Goal: Task Accomplishment & Management: Manage account settings

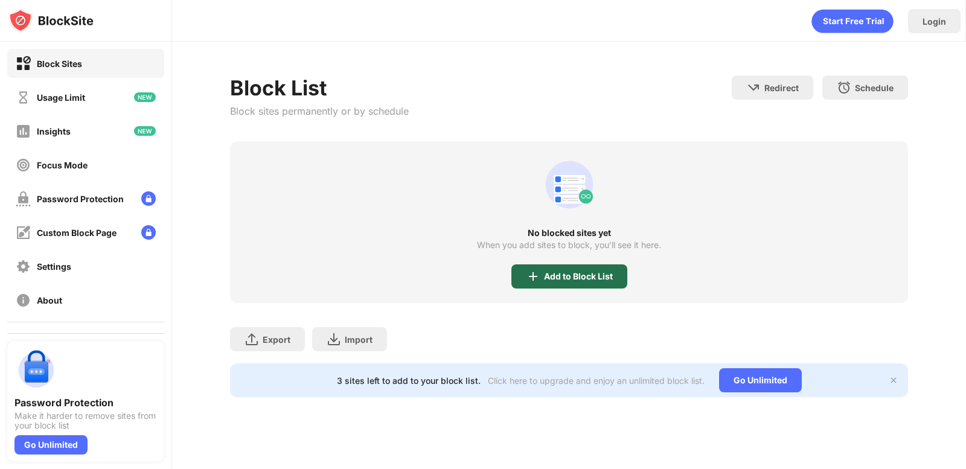
click at [560, 273] on div "Add to Block List" at bounding box center [578, 277] width 69 height 10
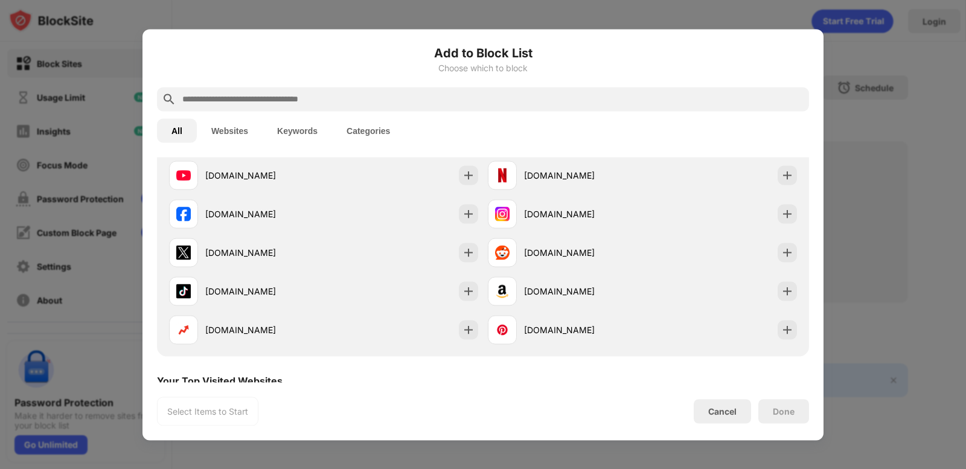
scroll to position [241, 0]
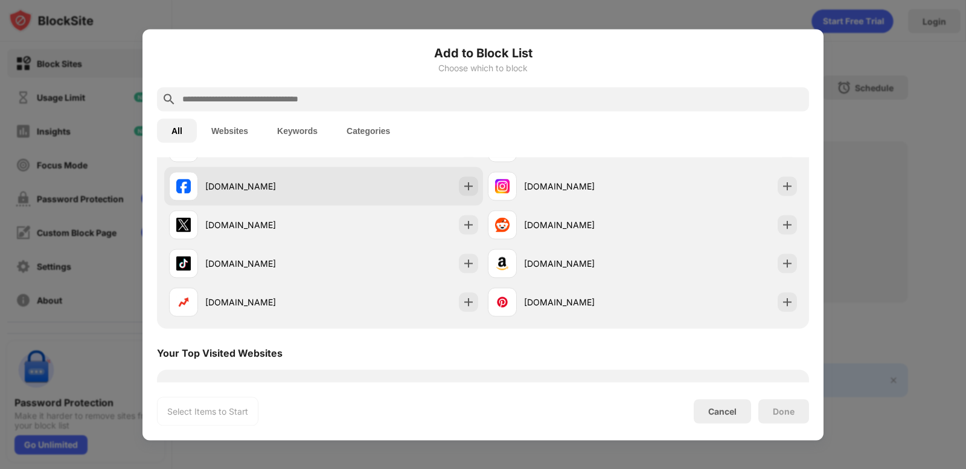
click at [404, 192] on div "[DOMAIN_NAME]" at bounding box center [323, 186] width 319 height 39
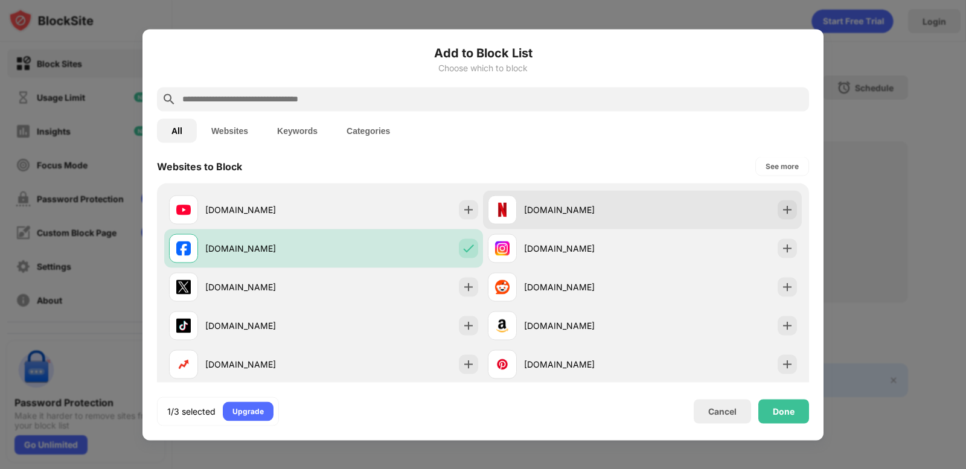
scroll to position [181, 0]
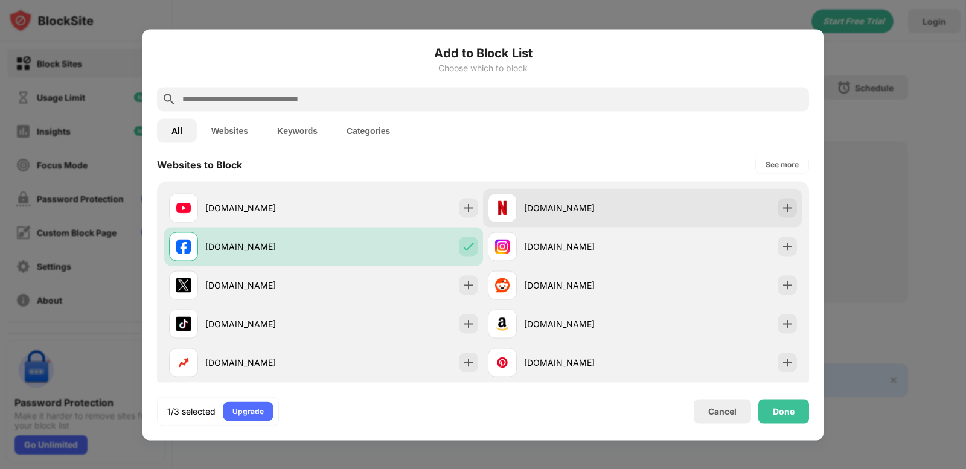
click at [553, 208] on div "[DOMAIN_NAME]" at bounding box center [583, 208] width 118 height 13
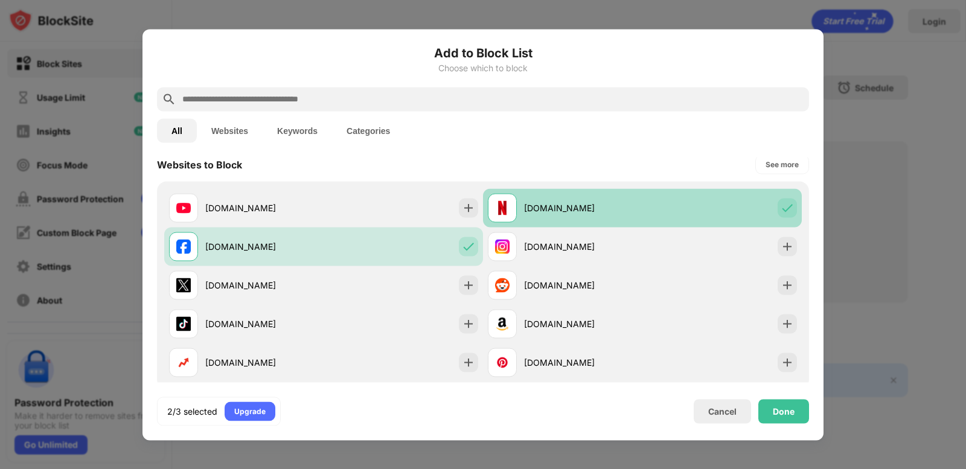
click at [556, 209] on div "[DOMAIN_NAME]" at bounding box center [583, 208] width 118 height 13
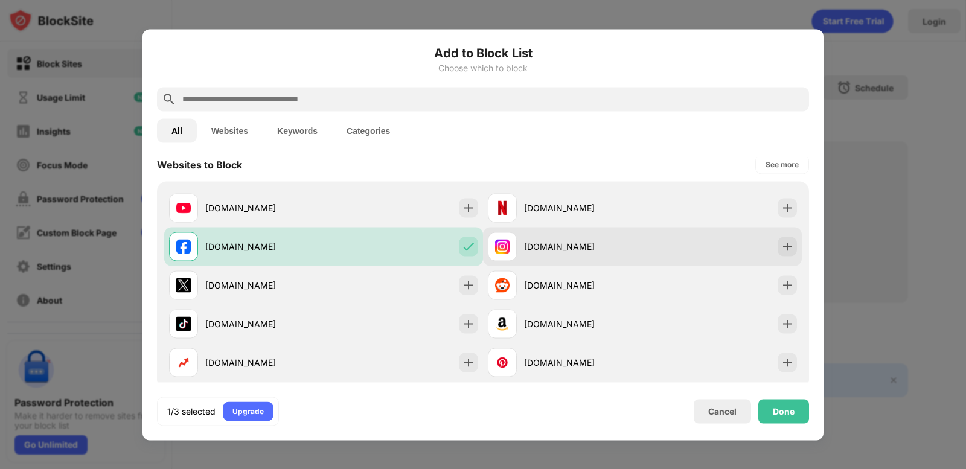
click at [550, 238] on div "[DOMAIN_NAME]" at bounding box center [565, 246] width 154 height 29
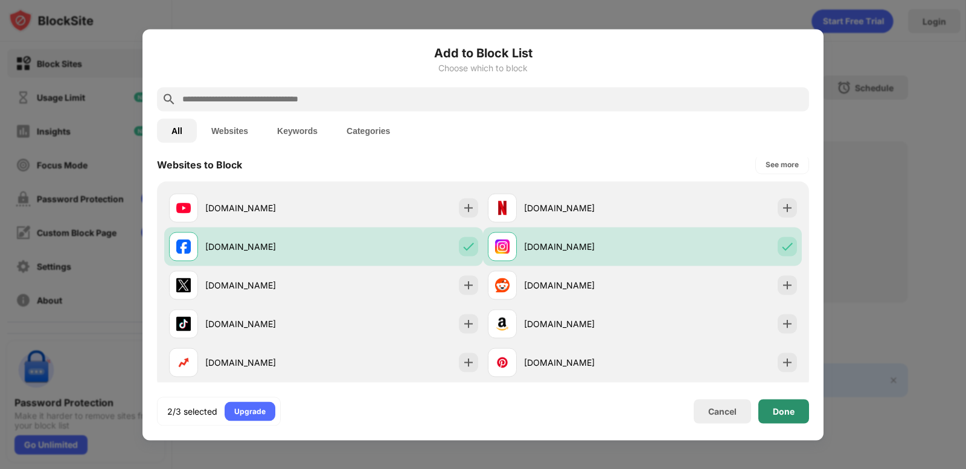
click at [783, 408] on div "Done" at bounding box center [783, 411] width 22 height 10
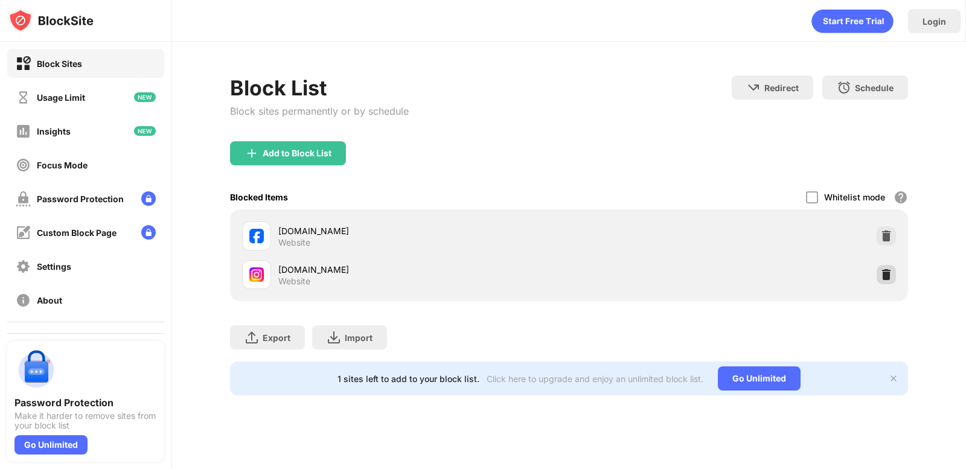
click at [891, 269] on img at bounding box center [886, 275] width 12 height 12
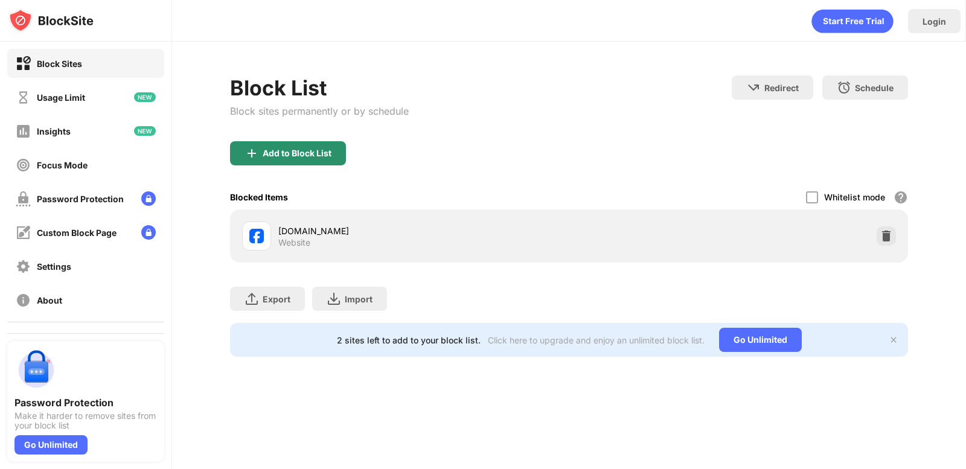
click at [304, 158] on div "Add to Block List" at bounding box center [297, 153] width 69 height 10
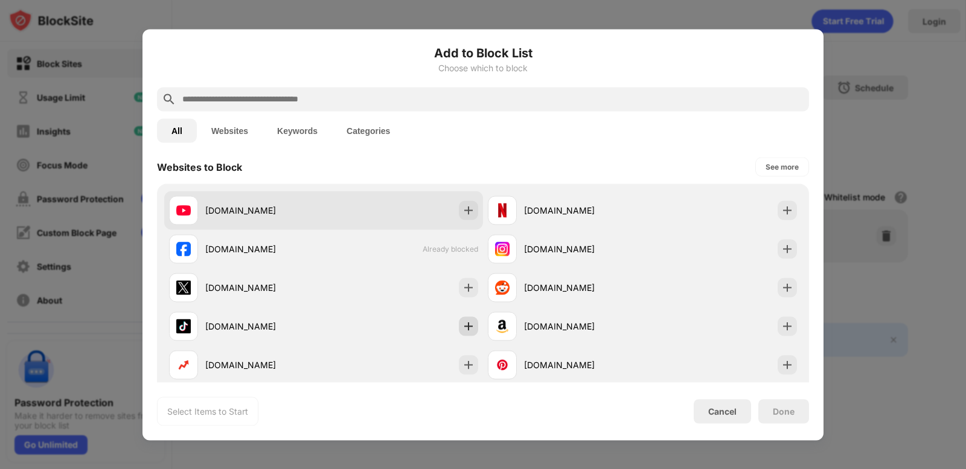
scroll to position [121, 0]
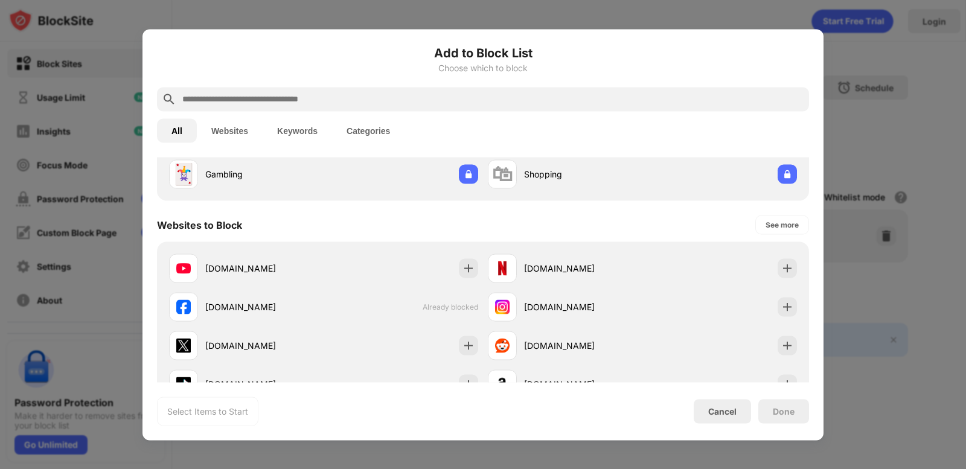
click at [376, 95] on input "text" at bounding box center [492, 99] width 623 height 14
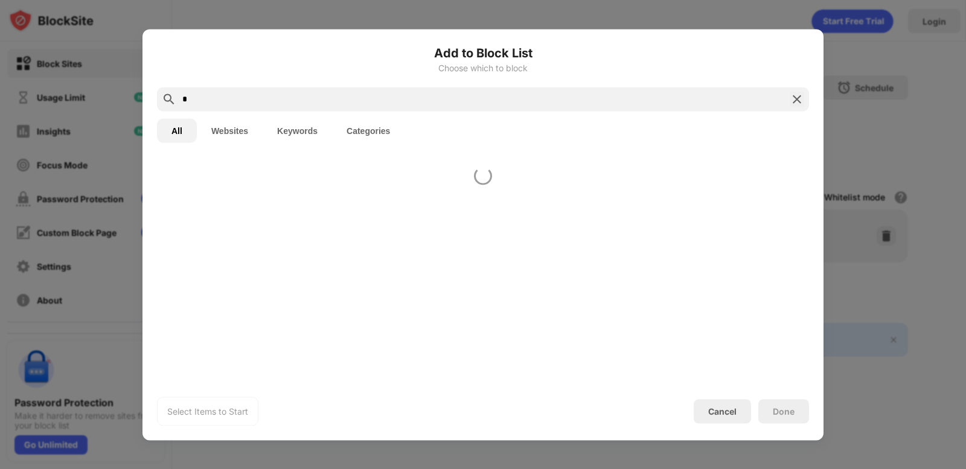
scroll to position [0, 0]
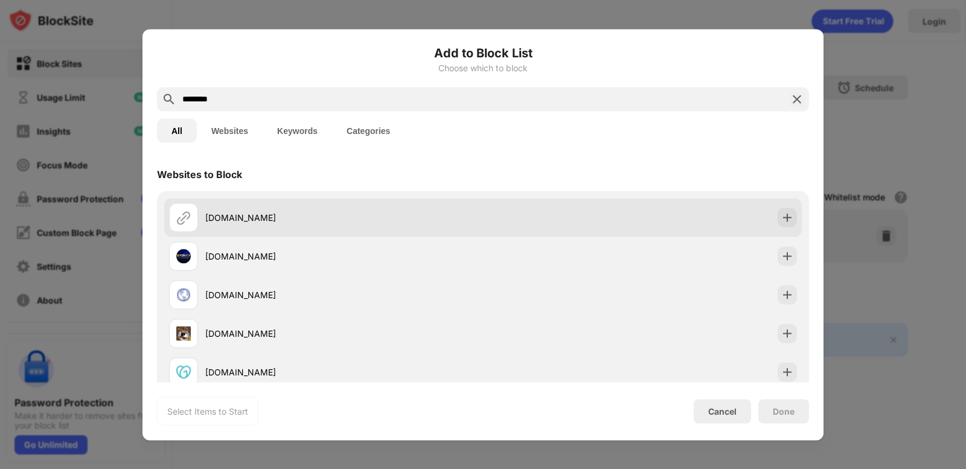
type input "********"
click at [375, 220] on div "[DOMAIN_NAME]" at bounding box center [344, 217] width 278 height 13
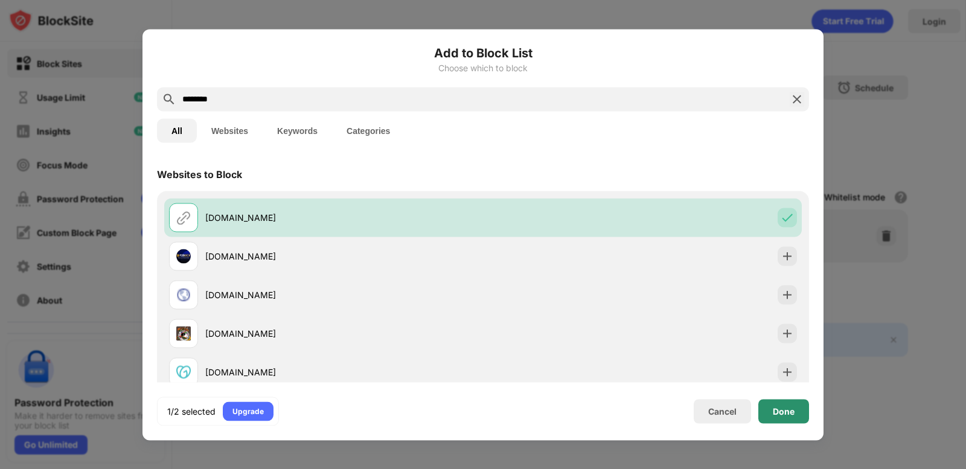
click at [792, 417] on div "Done" at bounding box center [783, 411] width 51 height 24
